Goal: Find specific page/section: Find specific page/section

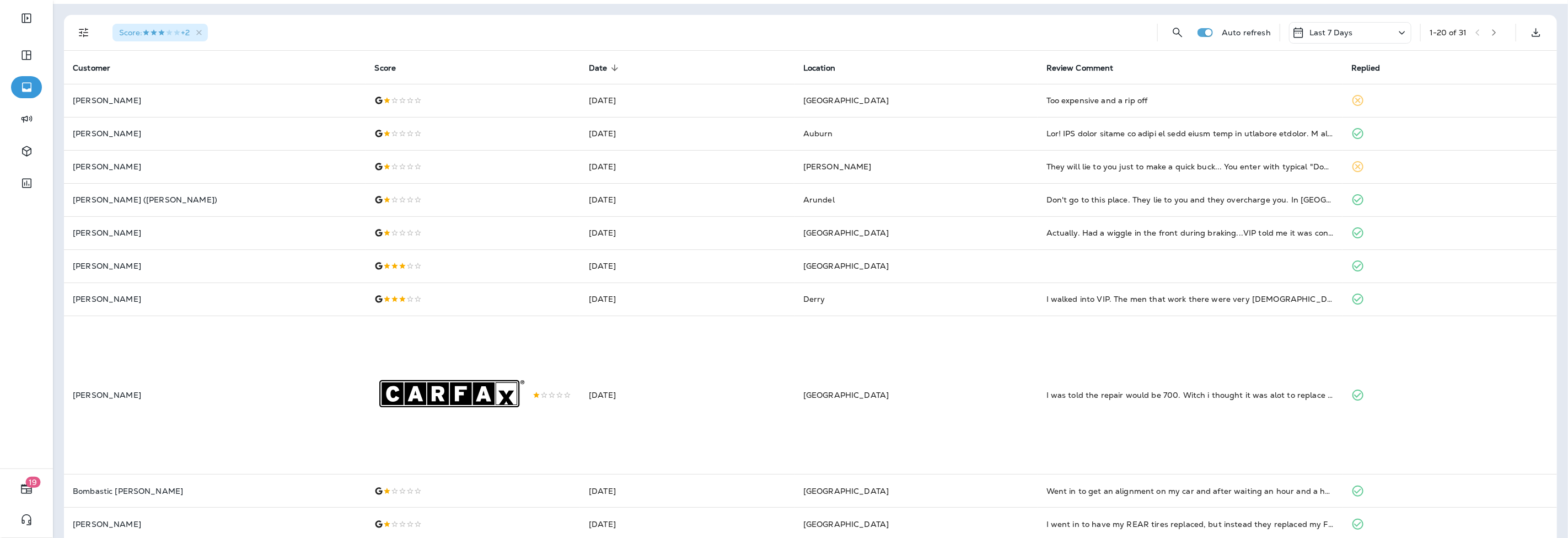
scroll to position [61, 0]
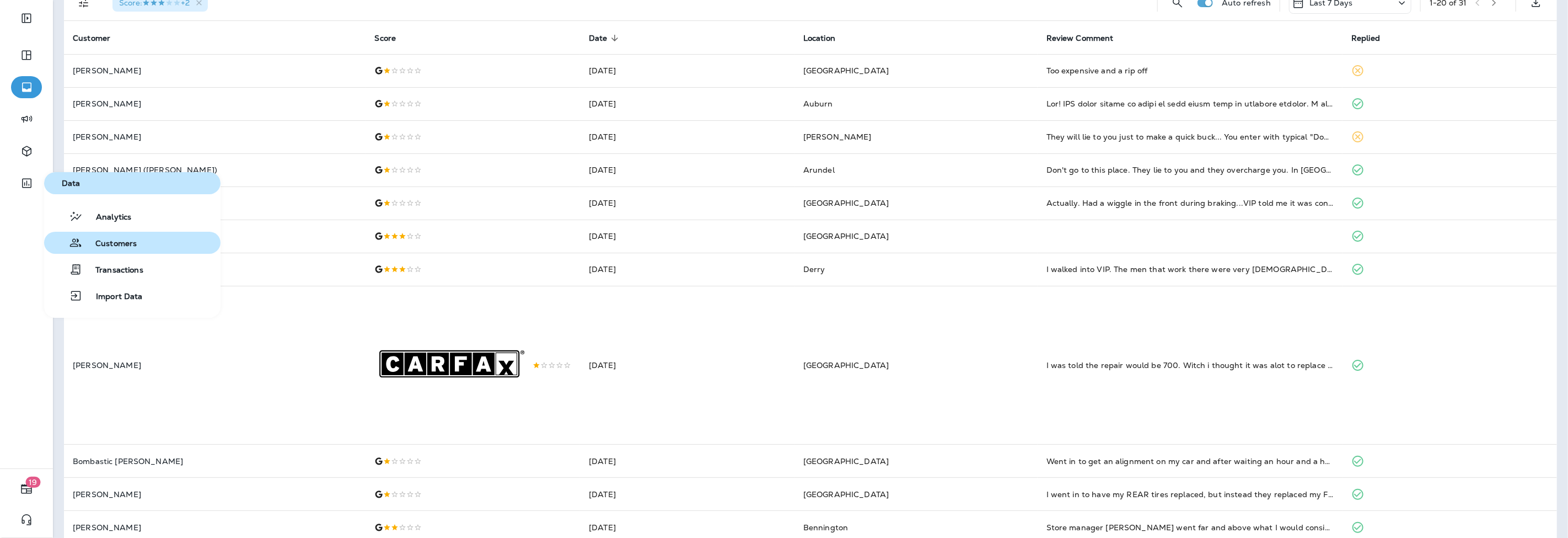
click at [140, 249] on button "Customers" at bounding box center [133, 242] width 176 height 22
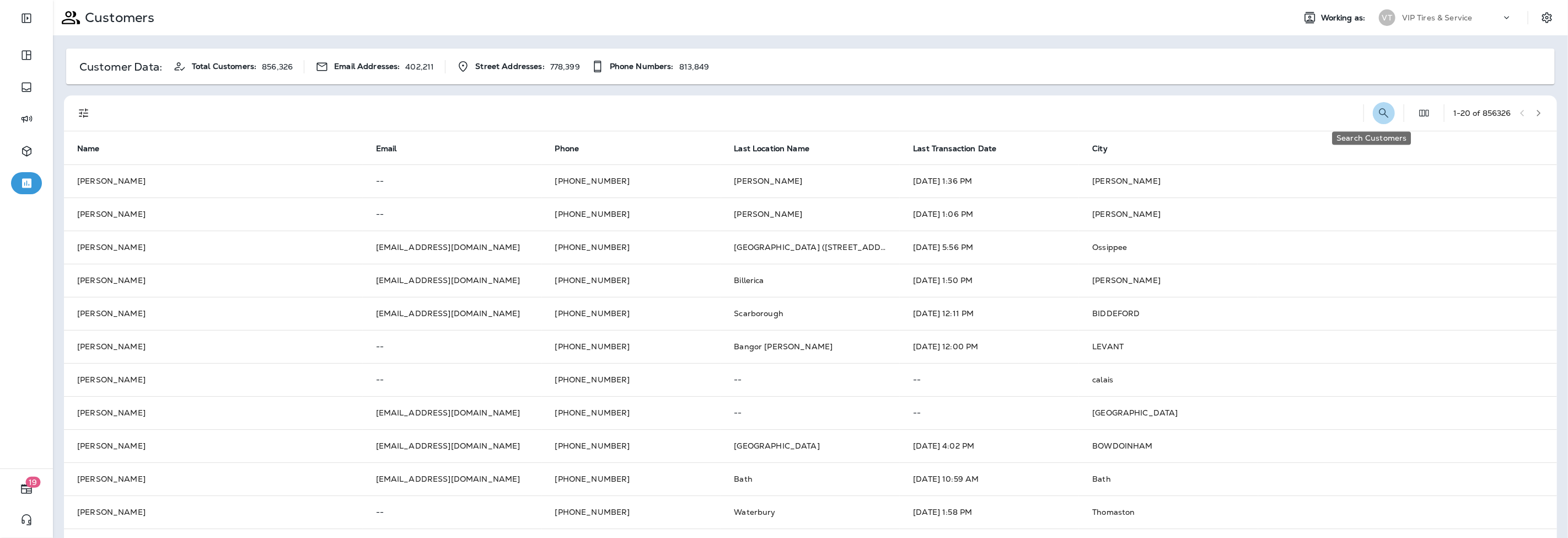
click at [1377, 113] on icon "Search Customers" at bounding box center [1383, 112] width 13 height 13
click at [1268, 114] on input "text" at bounding box center [1326, 112] width 115 height 29
type input "**********"
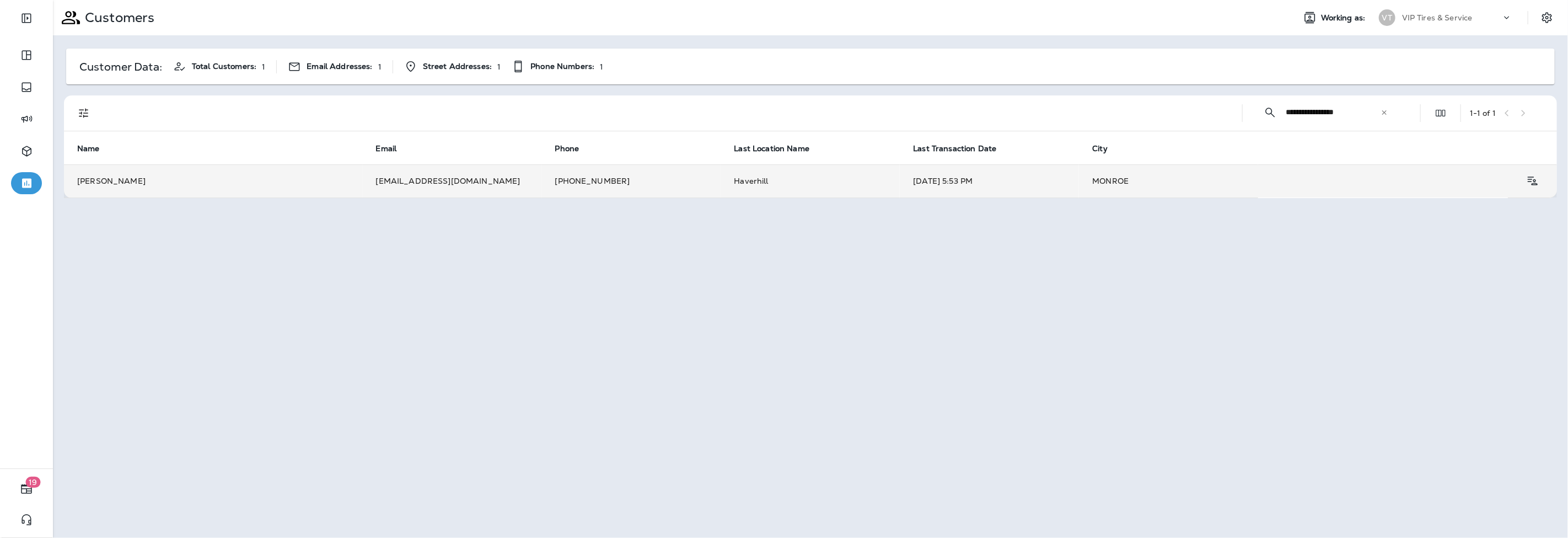
click at [402, 188] on td "[EMAIL_ADDRESS][DOMAIN_NAME]" at bounding box center [452, 181] width 179 height 33
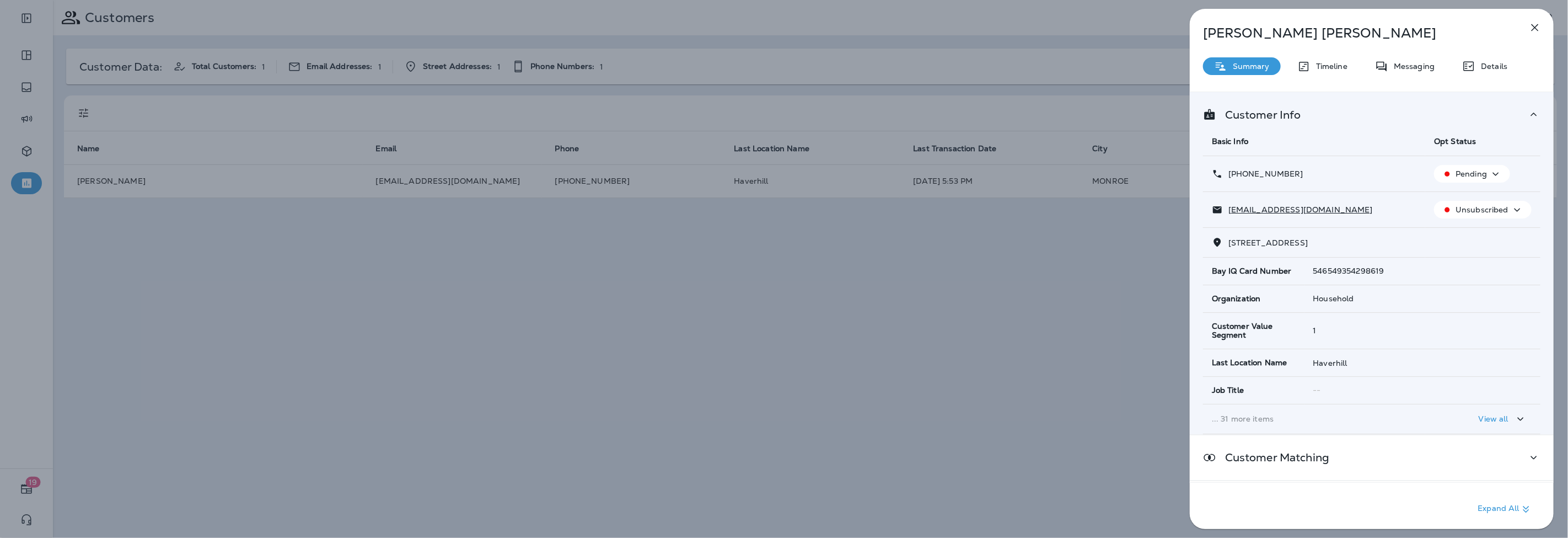
click at [1482, 77] on div "[PERSON_NAME] Summary Timeline Messaging Details Customer Info Basic Info Opt S…" at bounding box center [1371, 272] width 364 height 527
click at [1483, 68] on p "Details" at bounding box center [1490, 66] width 32 height 9
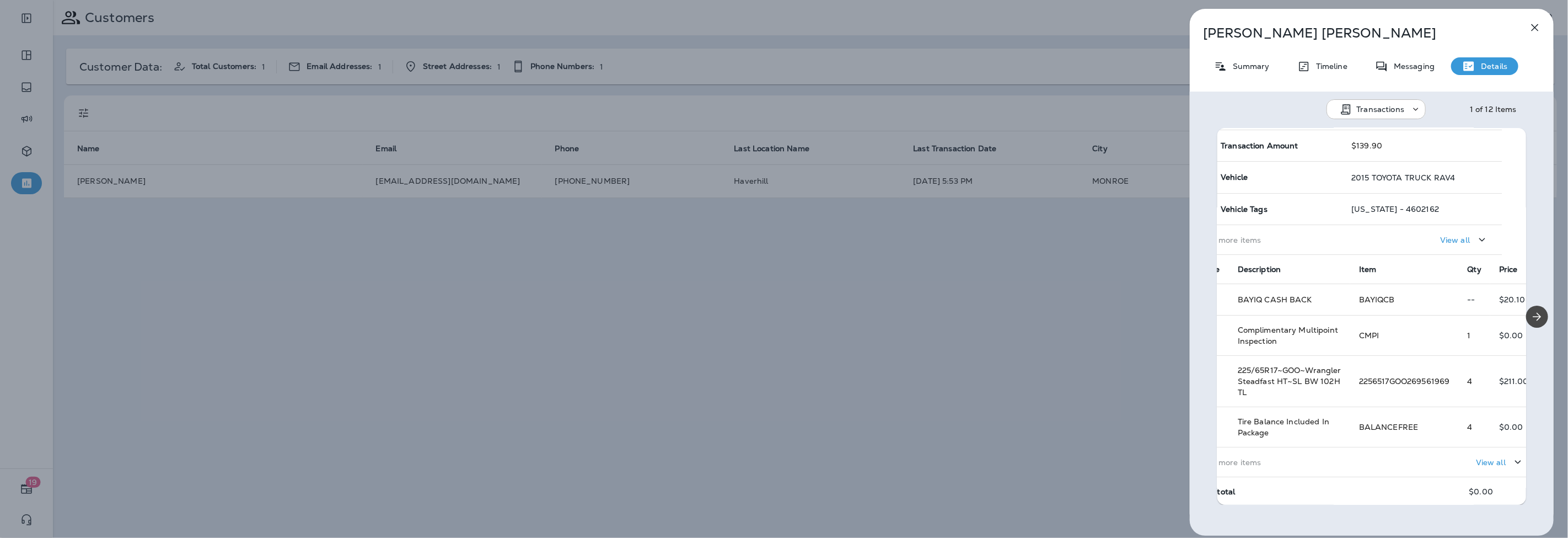
scroll to position [61, 22]
click at [1492, 458] on p "View all" at bounding box center [1492, 463] width 30 height 9
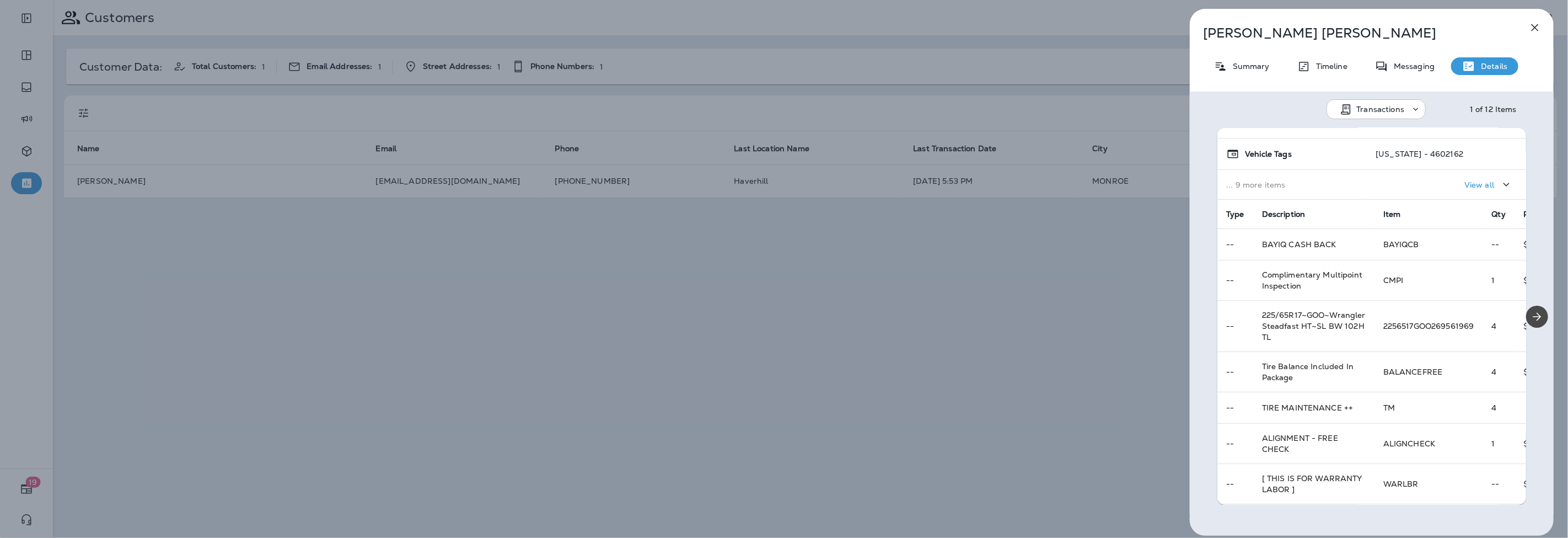
scroll to position [0, 0]
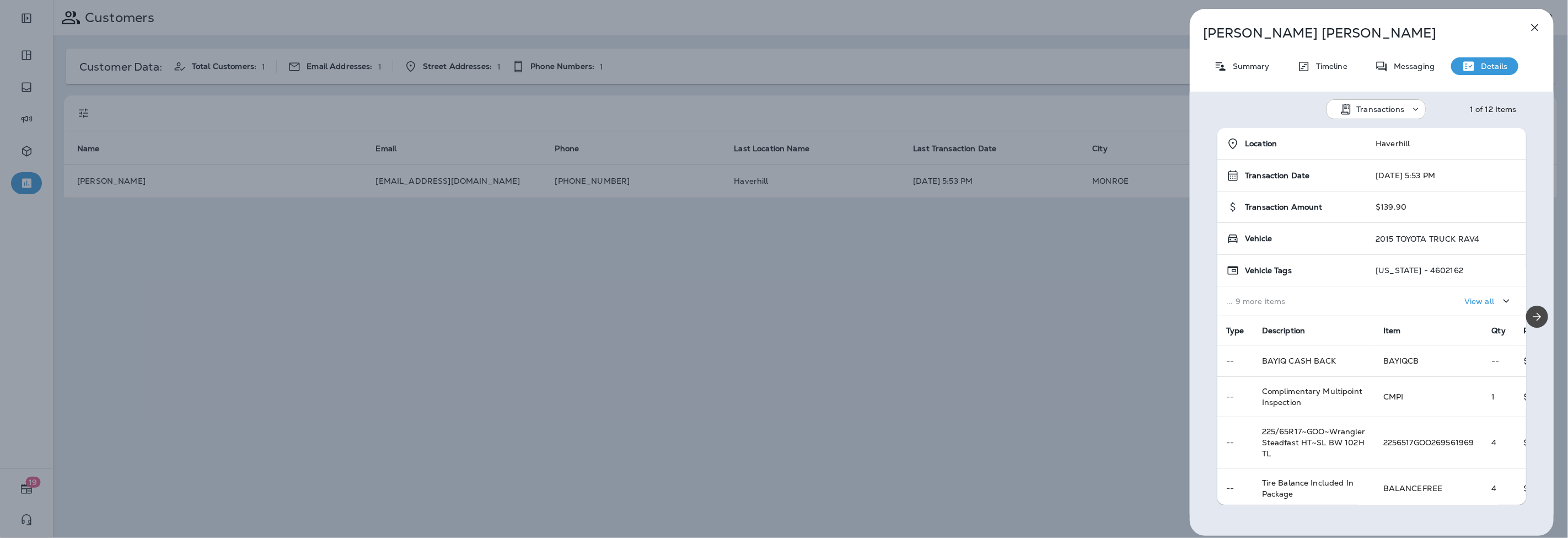
drag, startPoint x: 1015, startPoint y: 263, endPoint x: 978, endPoint y: 267, distance: 37.2
click at [1015, 263] on div "[PERSON_NAME] Summary Timeline Messaging Details Transactions 1 of 12 Items Loc…" at bounding box center [784, 269] width 1568 height 538
